Goal: Task Accomplishment & Management: Use online tool/utility

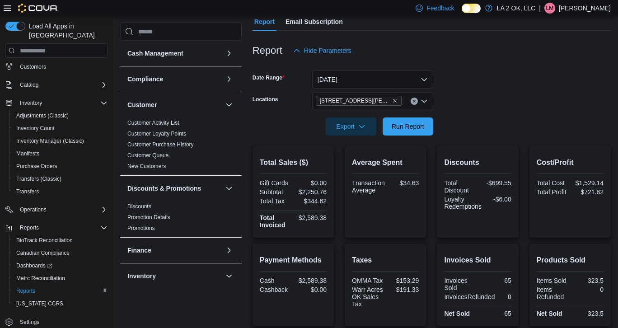
scroll to position [79, 0]
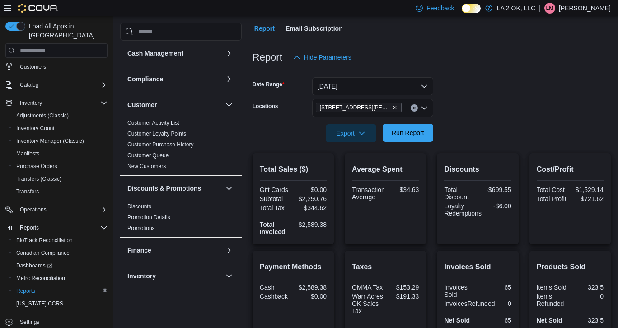
click at [413, 141] on div "Export Run Report" at bounding box center [342, 133] width 181 height 18
click at [415, 107] on icon "Clear input" at bounding box center [414, 108] width 2 height 2
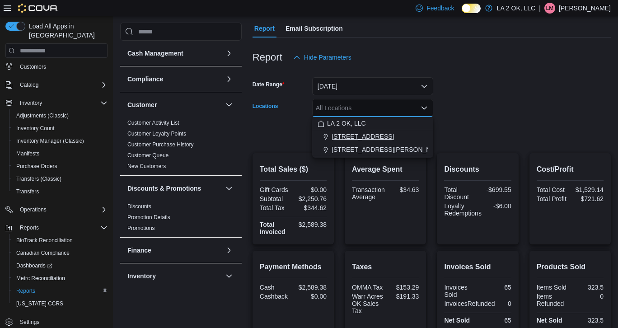
click at [363, 136] on span "1 SE 59th St" at bounding box center [362, 136] width 62 height 9
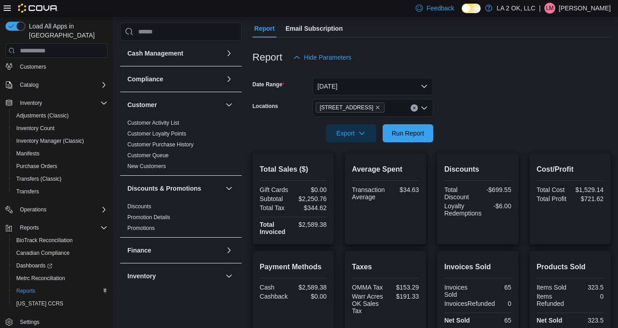
click at [496, 140] on form "Date Range Yesterday Locations 1 SE 59th St Export Run Report" at bounding box center [431, 104] width 358 height 76
click at [410, 133] on span "Run Report" at bounding box center [408, 132] width 33 height 9
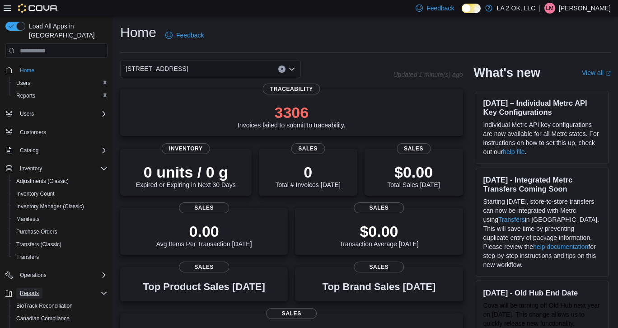
click at [34, 289] on span "Reports" at bounding box center [29, 292] width 19 height 7
click at [37, 289] on span "Reports" at bounding box center [29, 292] width 19 height 7
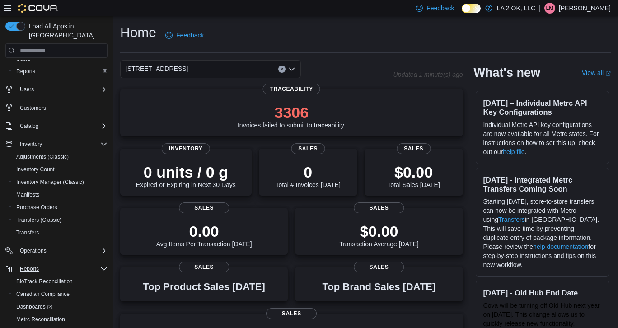
scroll to position [65, 0]
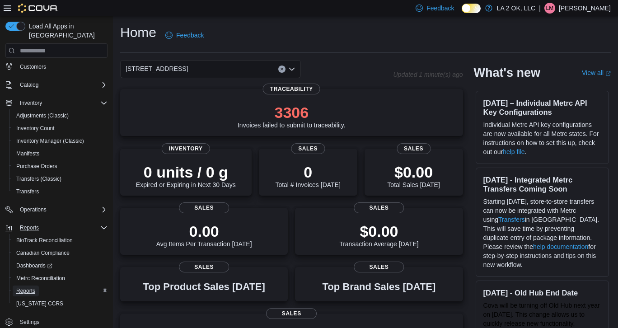
click at [31, 287] on span "Reports" at bounding box center [25, 290] width 19 height 7
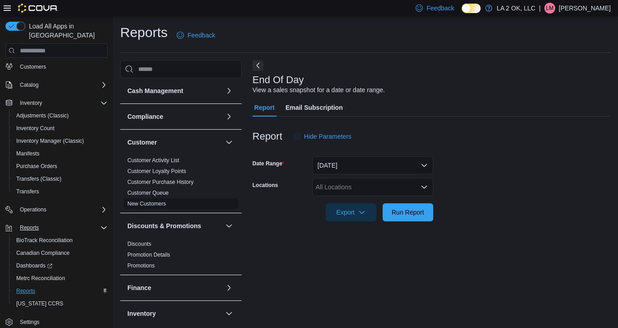
scroll to position [4, 0]
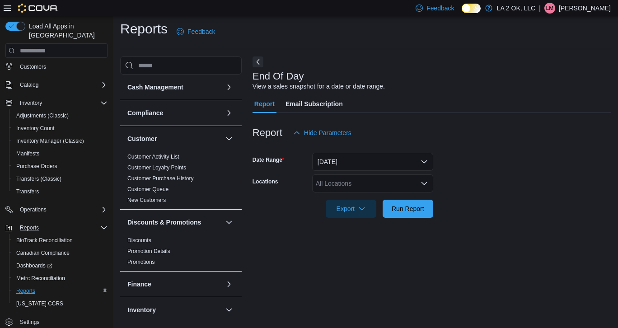
click at [425, 185] on icon "Open list of options" at bounding box center [423, 183] width 7 height 7
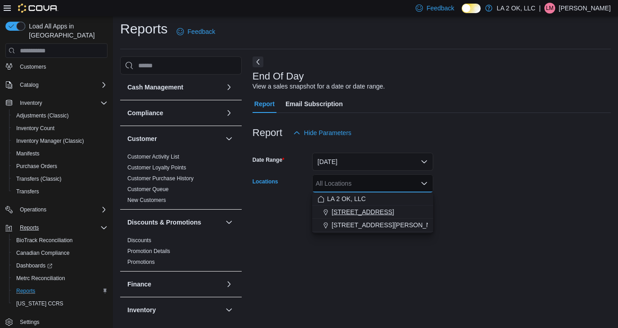
click at [372, 209] on div "1 SE 59th St" at bounding box center [372, 211] width 110 height 9
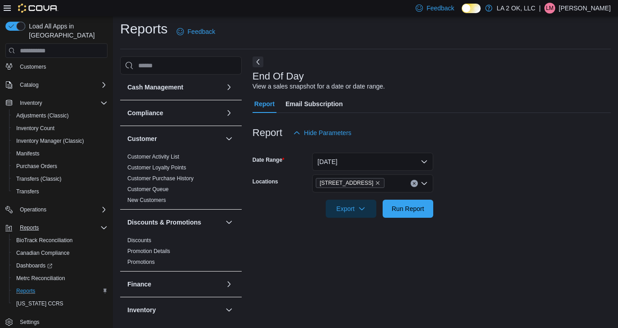
click at [474, 192] on div at bounding box center [431, 195] width 358 height 7
click at [404, 210] on span "Run Report" at bounding box center [408, 208] width 33 height 9
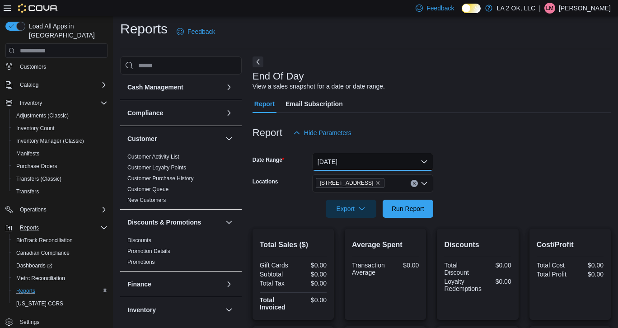
click at [426, 161] on button "Today" at bounding box center [372, 162] width 121 height 18
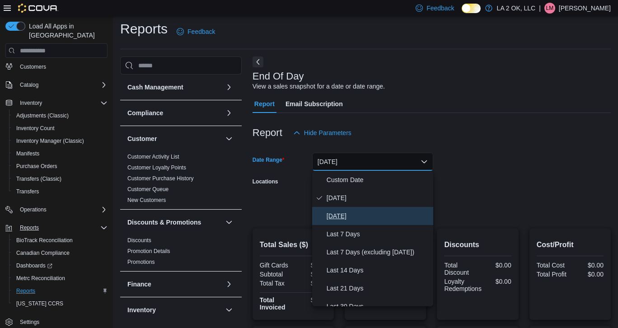
click at [342, 215] on span "Yesterday" at bounding box center [377, 215] width 103 height 11
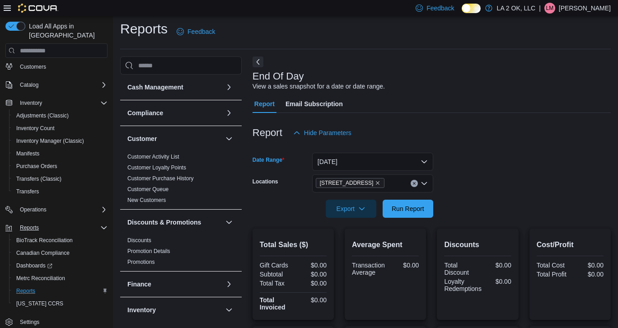
click at [532, 168] on form "Date Range Yesterday Locations 1 SE 59th St Export Run Report" at bounding box center [431, 180] width 358 height 76
click at [397, 208] on span "Run Report" at bounding box center [408, 208] width 33 height 9
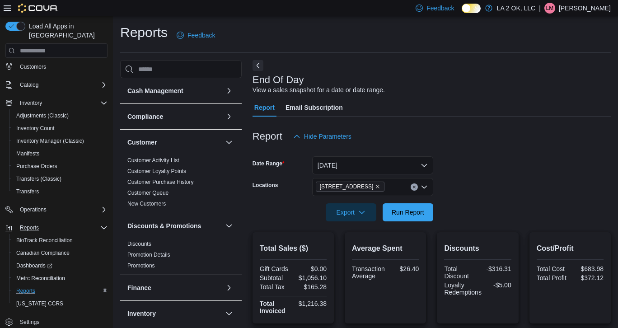
click at [414, 186] on icon "Clear input" at bounding box center [414, 187] width 4 height 4
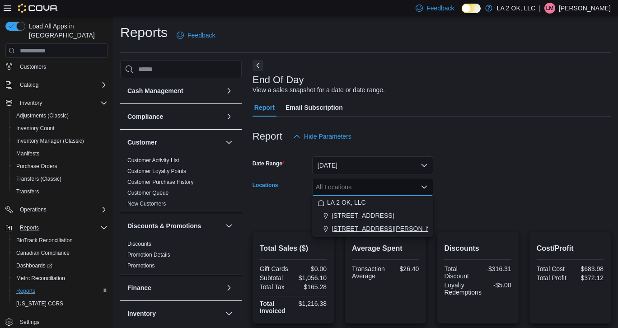
click at [365, 229] on span "3701 N. MacArthur Blvd" at bounding box center [388, 228] width 115 height 9
click at [471, 201] on div at bounding box center [431, 199] width 358 height 7
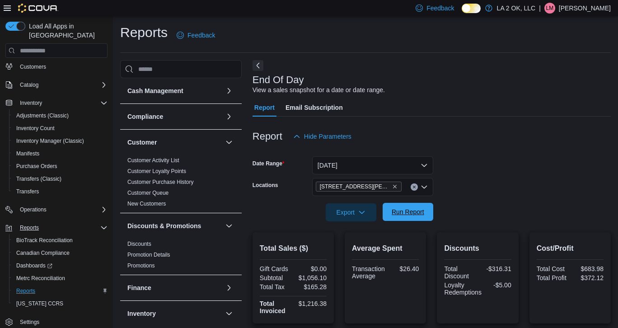
click at [395, 211] on span "Run Report" at bounding box center [408, 211] width 33 height 9
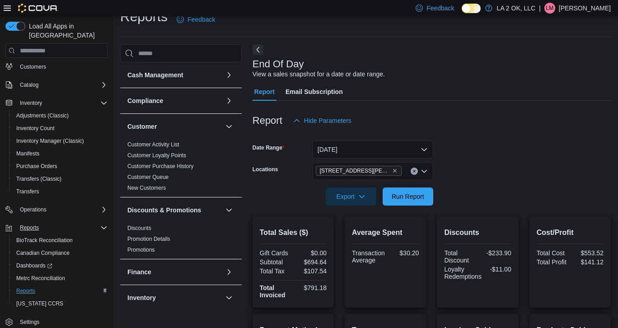
scroll to position [14, 0]
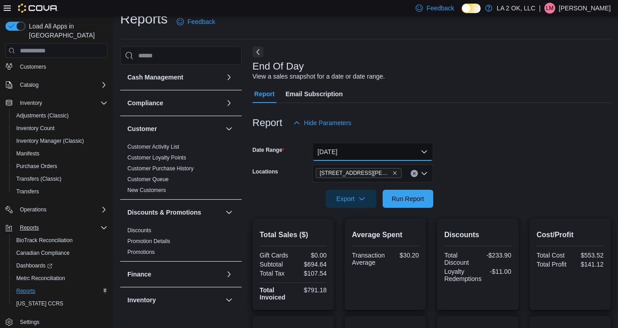
click at [424, 155] on button "Yesterday" at bounding box center [372, 152] width 121 height 18
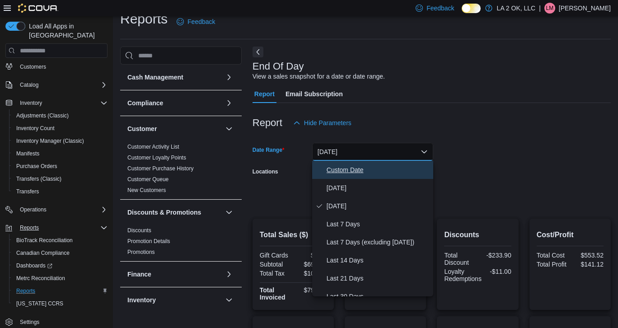
click at [362, 170] on span "Custom Date" at bounding box center [377, 169] width 103 height 11
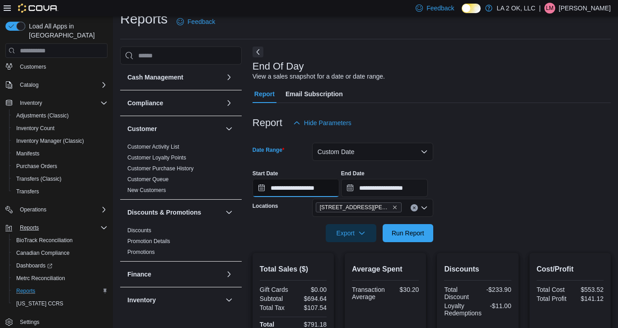
click at [298, 188] on input "**********" at bounding box center [295, 188] width 87 height 18
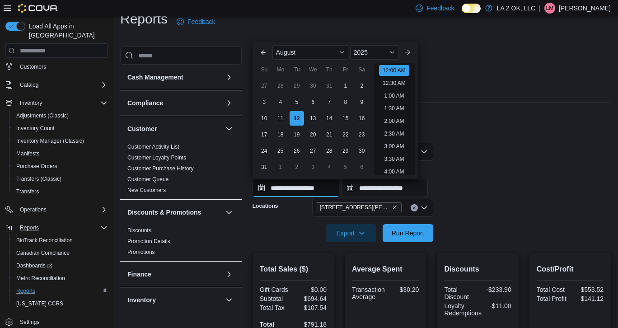
scroll to position [28, 0]
click at [267, 121] on div "10" at bounding box center [264, 119] width 16 height 16
type input "**********"
click at [458, 151] on form "**********" at bounding box center [431, 187] width 358 height 110
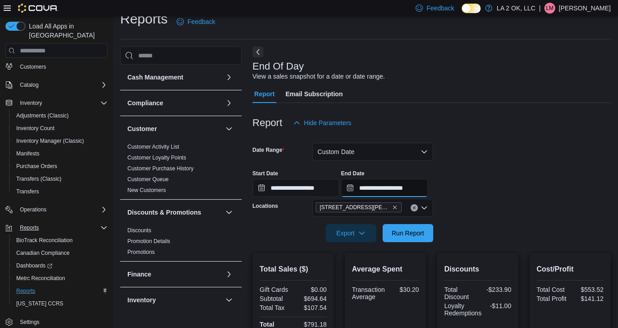
click at [393, 189] on input "**********" at bounding box center [384, 188] width 87 height 18
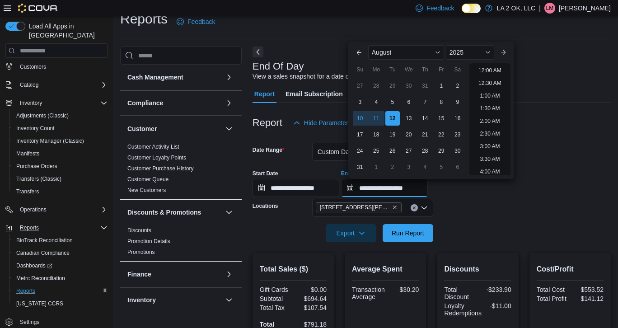
scroll to position [497, 0]
click at [363, 118] on div "10" at bounding box center [360, 119] width 16 height 16
type input "**********"
click at [519, 185] on div "**********" at bounding box center [431, 180] width 358 height 34
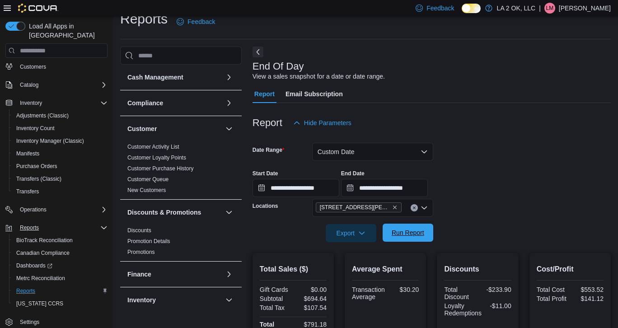
click at [410, 238] on span "Run Report" at bounding box center [408, 233] width 40 height 18
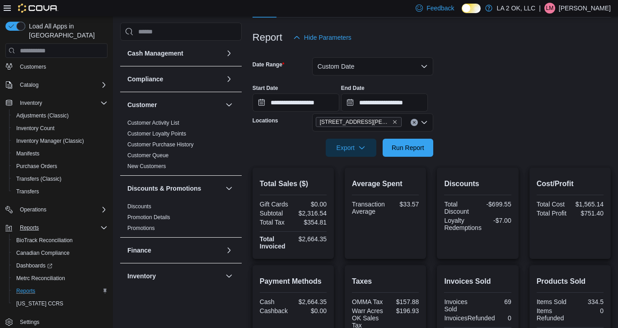
scroll to position [91, 0]
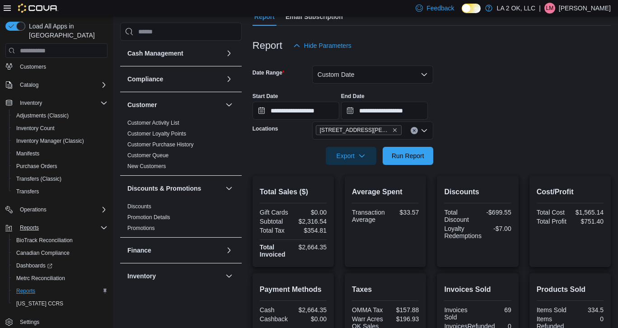
click at [414, 130] on icon "Clear input" at bounding box center [414, 131] width 2 height 2
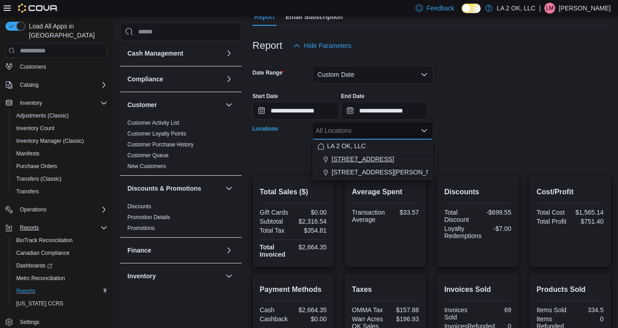
click at [368, 163] on div "1 SE 59th St" at bounding box center [372, 158] width 110 height 9
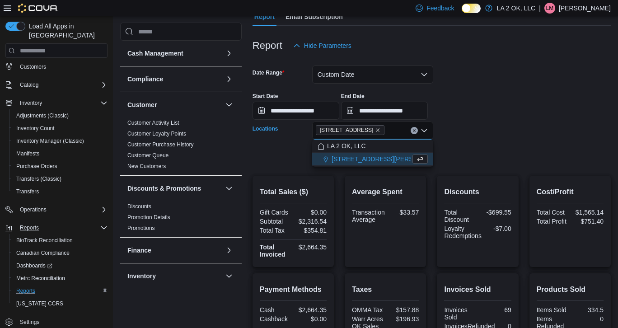
click at [531, 148] on form "**********" at bounding box center [431, 110] width 358 height 110
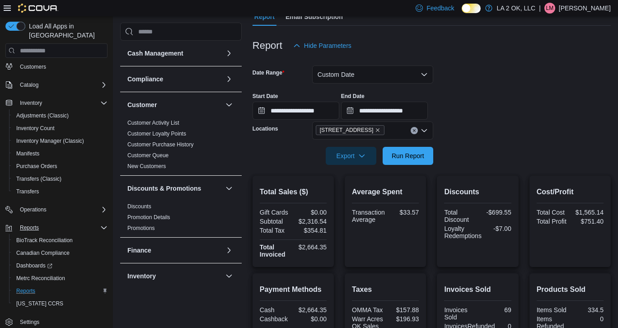
click at [412, 164] on div "Export Run Report" at bounding box center [342, 156] width 181 height 18
click at [407, 161] on span "Run Report" at bounding box center [408, 155] width 40 height 18
